Goal: Task Accomplishment & Management: Use online tool/utility

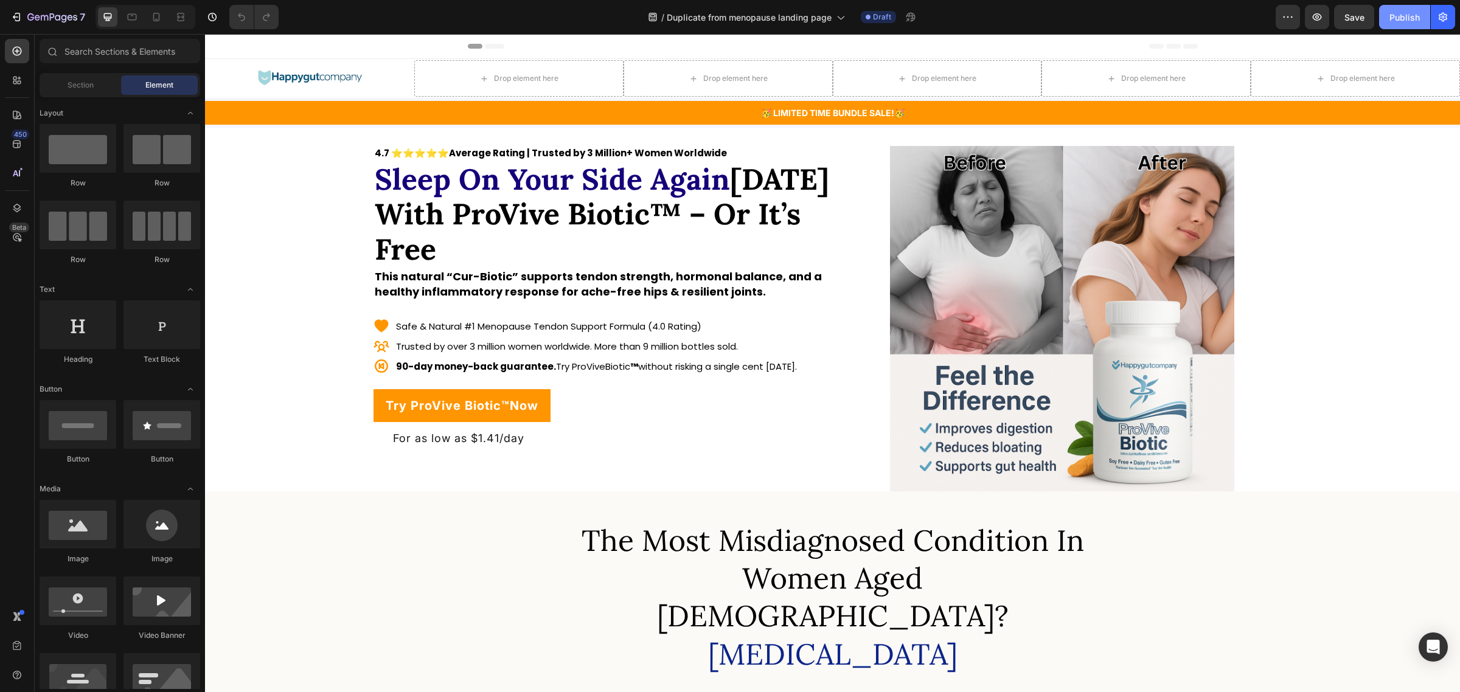
click at [1401, 14] on div "Publish" at bounding box center [1405, 17] width 30 height 13
click at [1446, 10] on button "button" at bounding box center [1443, 17] width 24 height 24
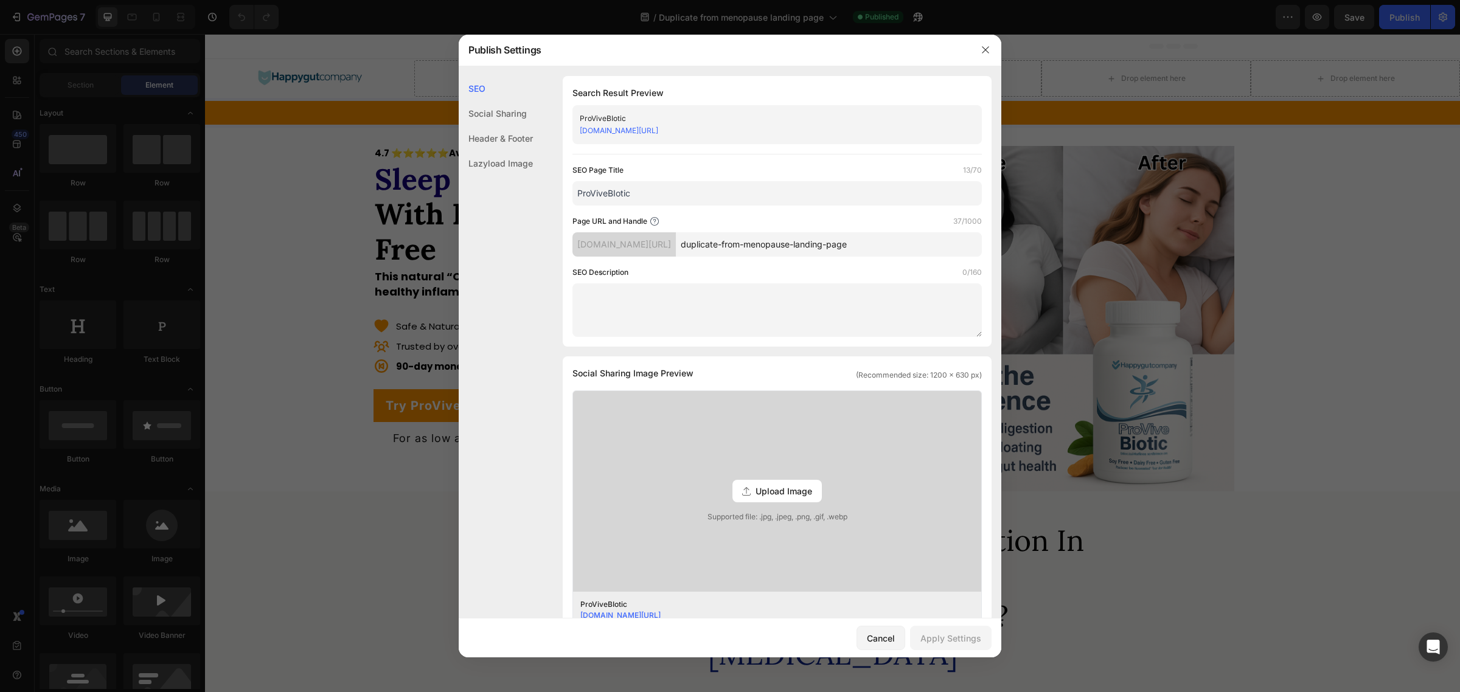
drag, startPoint x: 898, startPoint y: 246, endPoint x: 643, endPoint y: 230, distance: 255.5
click at [643, 230] on div "Page URL and Handle 37/1000 difnu2-fi.myshopify.com/pages/ duplicate-from-menop…" at bounding box center [777, 235] width 409 height 41
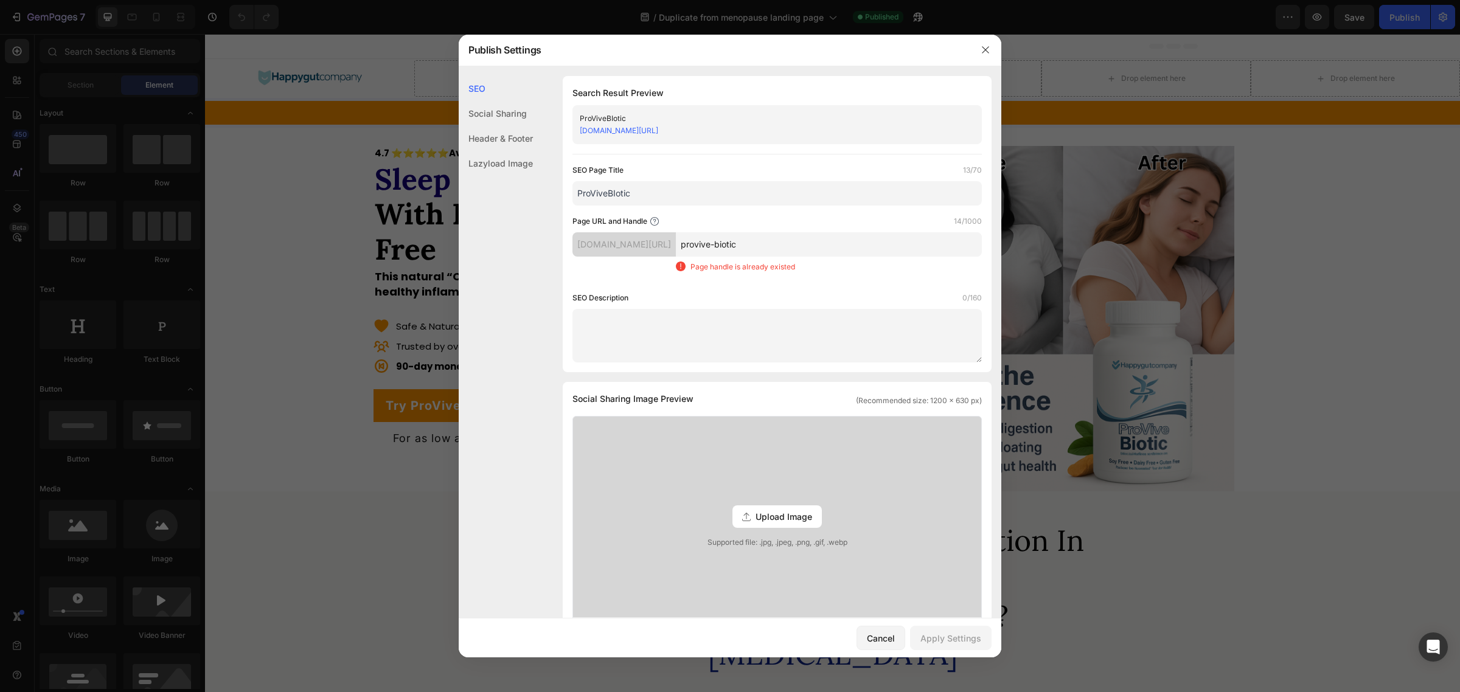
click at [728, 243] on input "provive-biotic" at bounding box center [829, 244] width 306 height 24
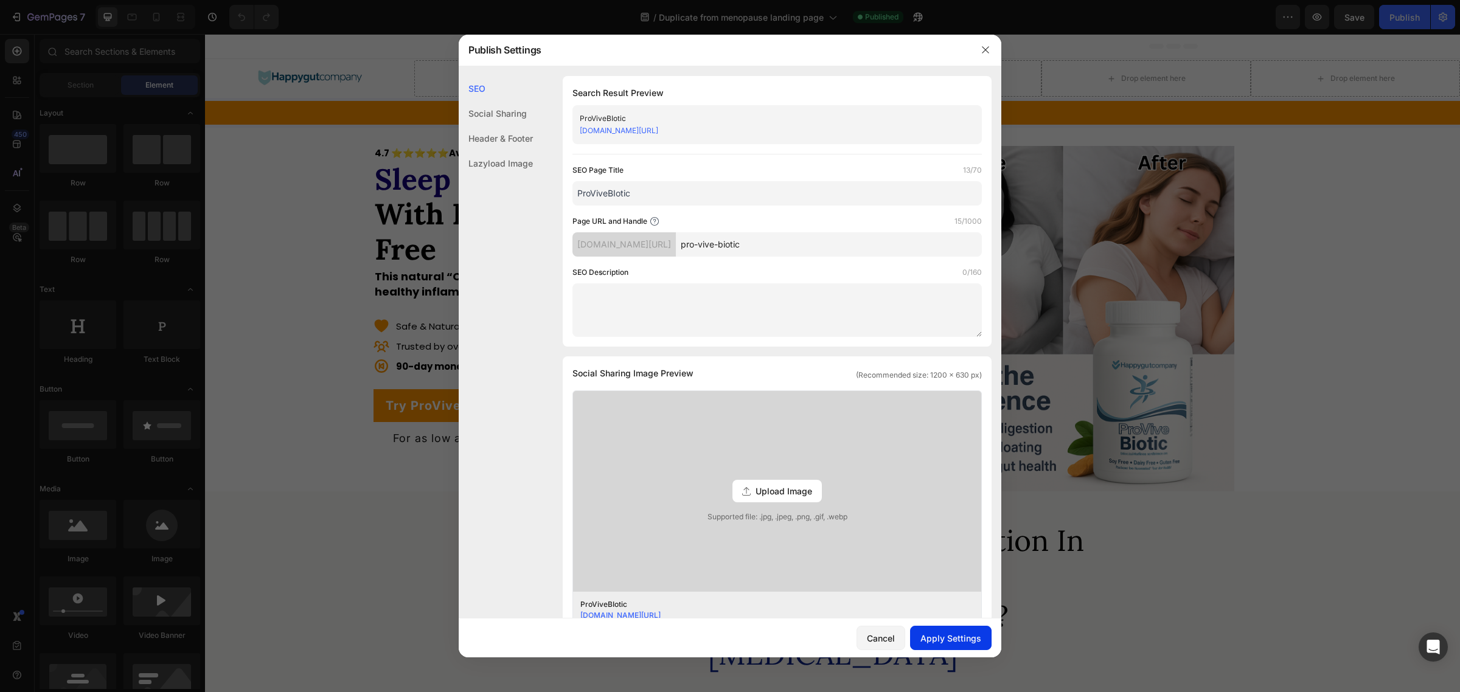
type input "pro-vive-biotic"
click at [953, 635] on div "Apply Settings" at bounding box center [951, 638] width 61 height 13
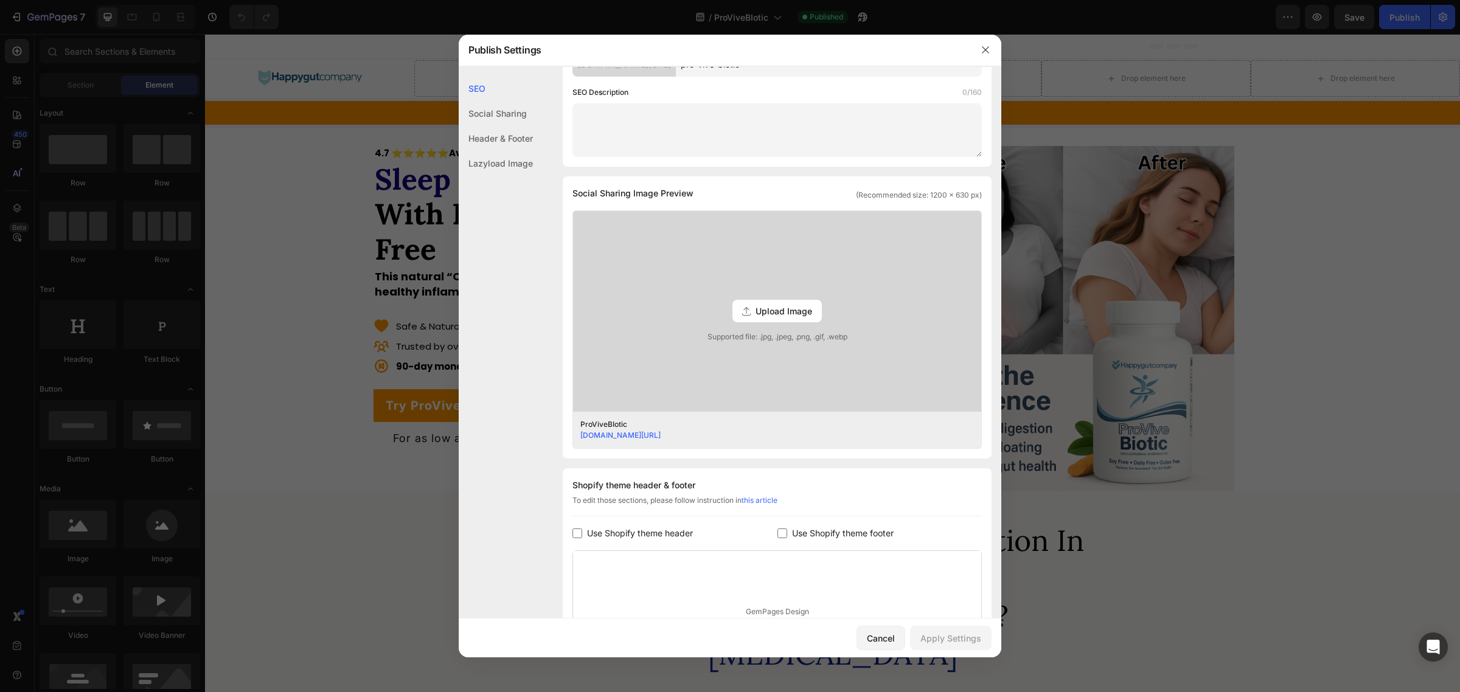
scroll to position [304, 0]
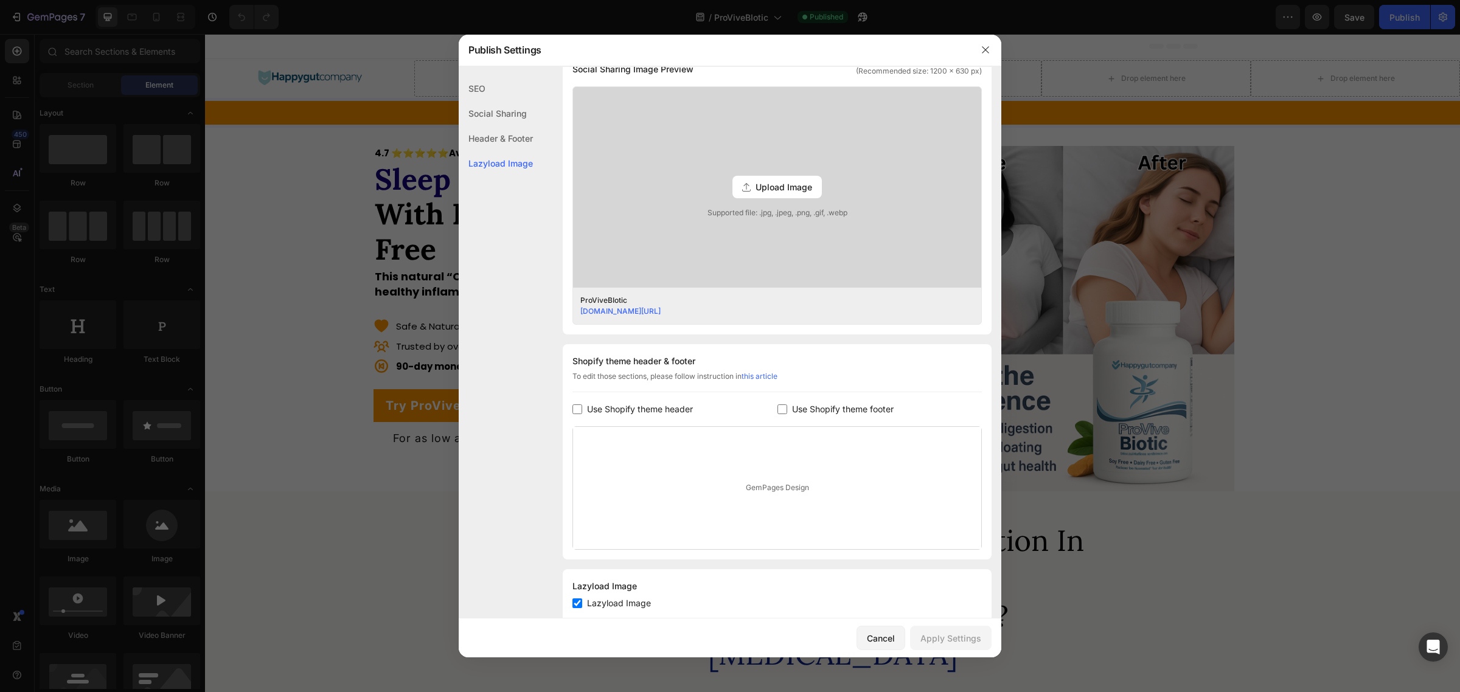
click at [1200, 248] on div at bounding box center [730, 346] width 1460 height 692
